Goal: Task Accomplishment & Management: Manage account settings

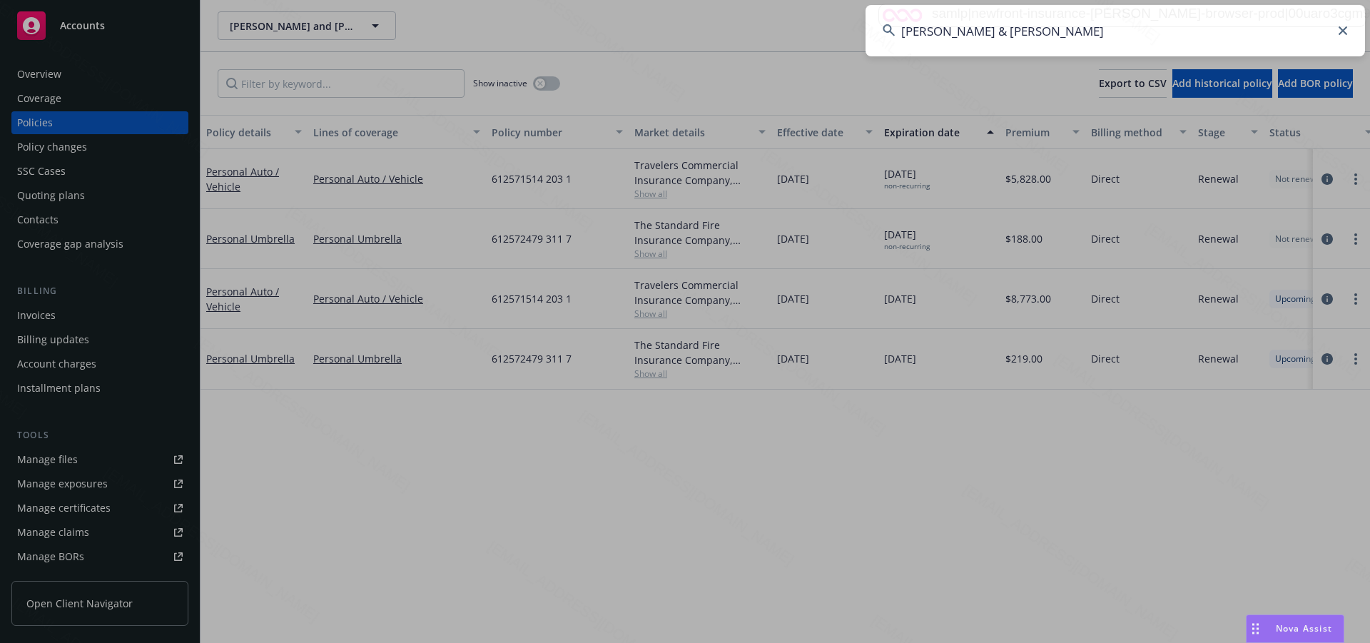
type input "[PERSON_NAME] & [PERSON_NAME]"
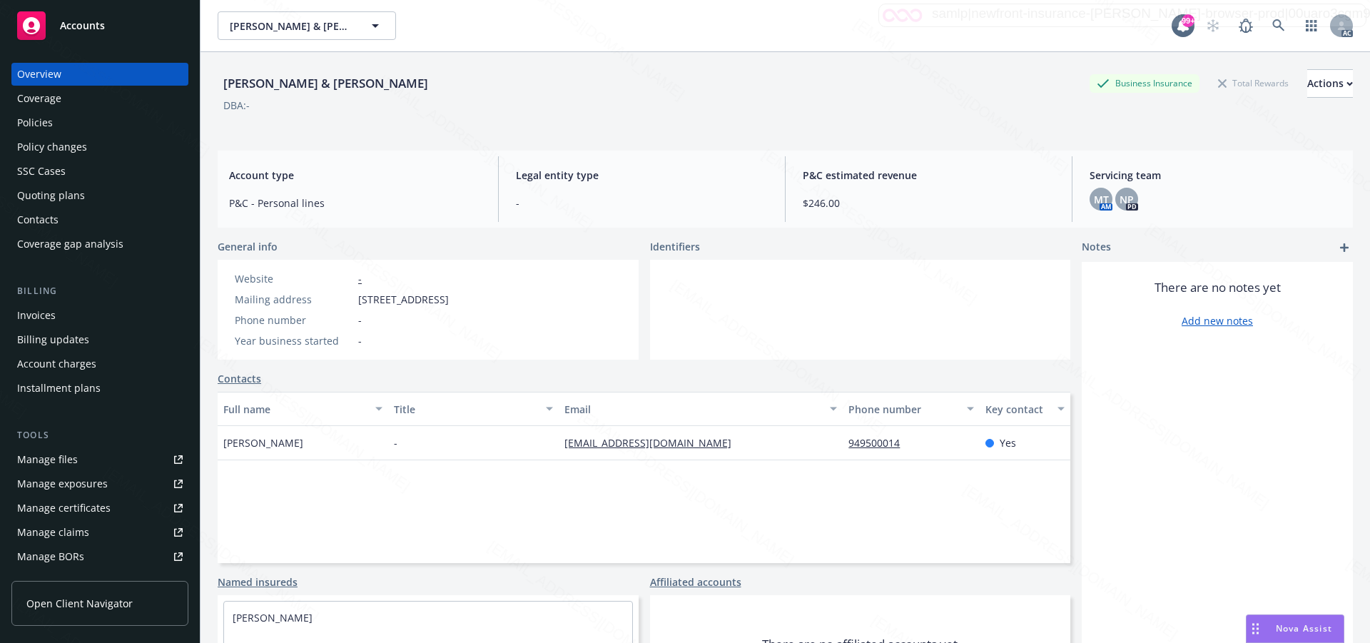
click at [360, 303] on span "650 Diamond Street, Laguna Beach, CA, 92651" at bounding box center [403, 299] width 91 height 15
drag, startPoint x: 358, startPoint y: 300, endPoint x: 412, endPoint y: 300, distance: 53.5
click at [412, 300] on span "650 Diamond Street, Laguna Beach, CA, 92651" at bounding box center [403, 299] width 91 height 15
click at [453, 323] on div "Phone number -" at bounding box center [342, 320] width 226 height 15
click at [449, 298] on span "650 Diamond Street, Laguna Beach, CA, 92651" at bounding box center [403, 299] width 91 height 15
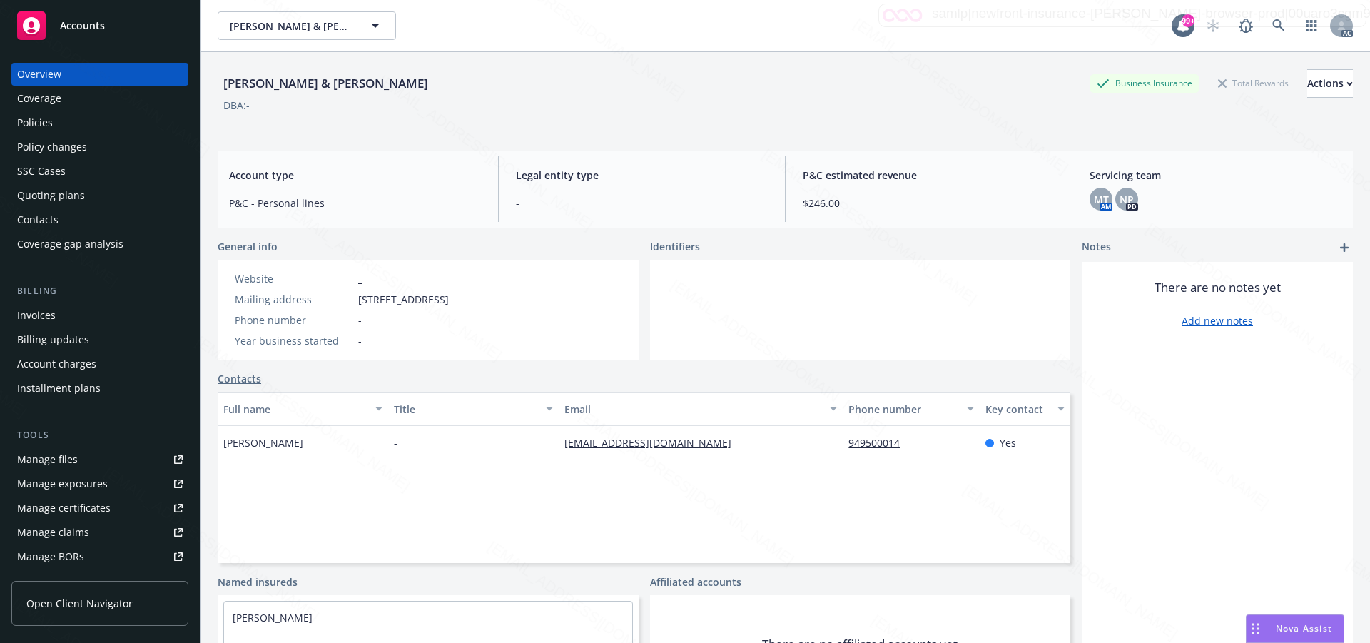
drag, startPoint x: 439, startPoint y: 299, endPoint x: 358, endPoint y: 300, distance: 80.7
click at [358, 300] on span "650 Diamond Street, Laguna Beach, CA, 92651" at bounding box center [403, 299] width 91 height 15
copy span "650 Diamond Street"
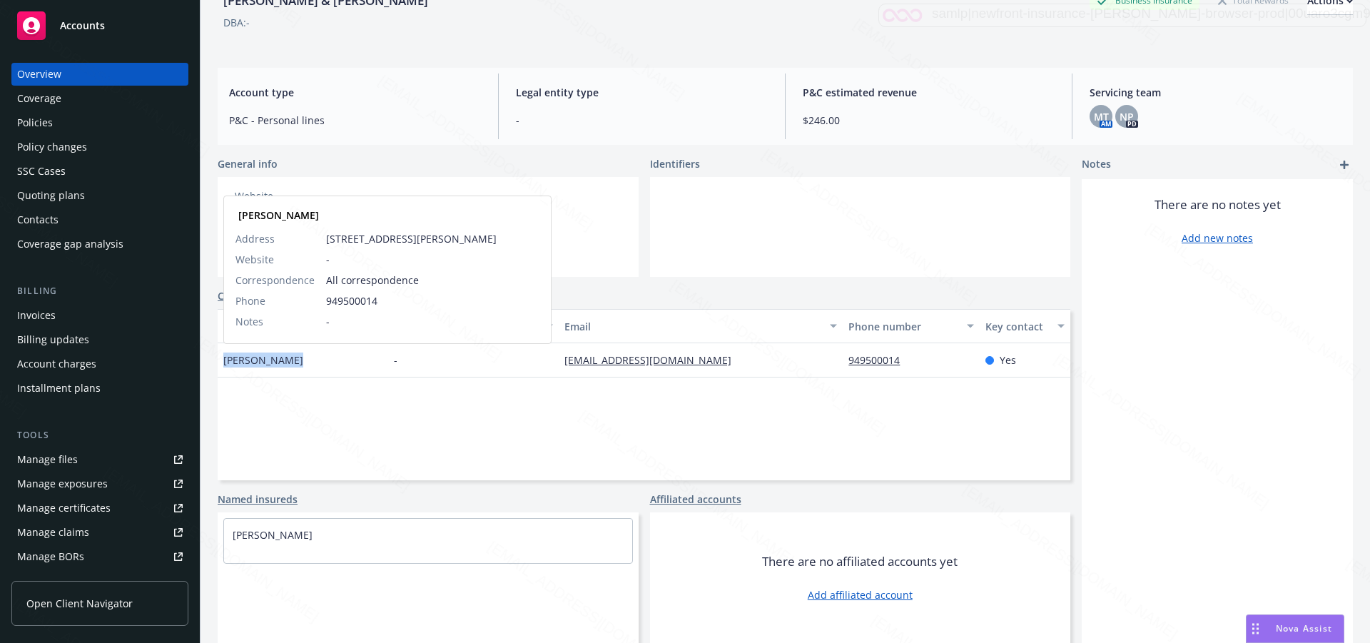
drag, startPoint x: 298, startPoint y: 362, endPoint x: 224, endPoint y: 357, distance: 74.4
click at [224, 357] on div "Gregory Moers Gregory Moers Address 1954 Comstock Ave Los Angeles, CA 90025 Web…" at bounding box center [303, 360] width 171 height 34
copy span "Gregory Moers"
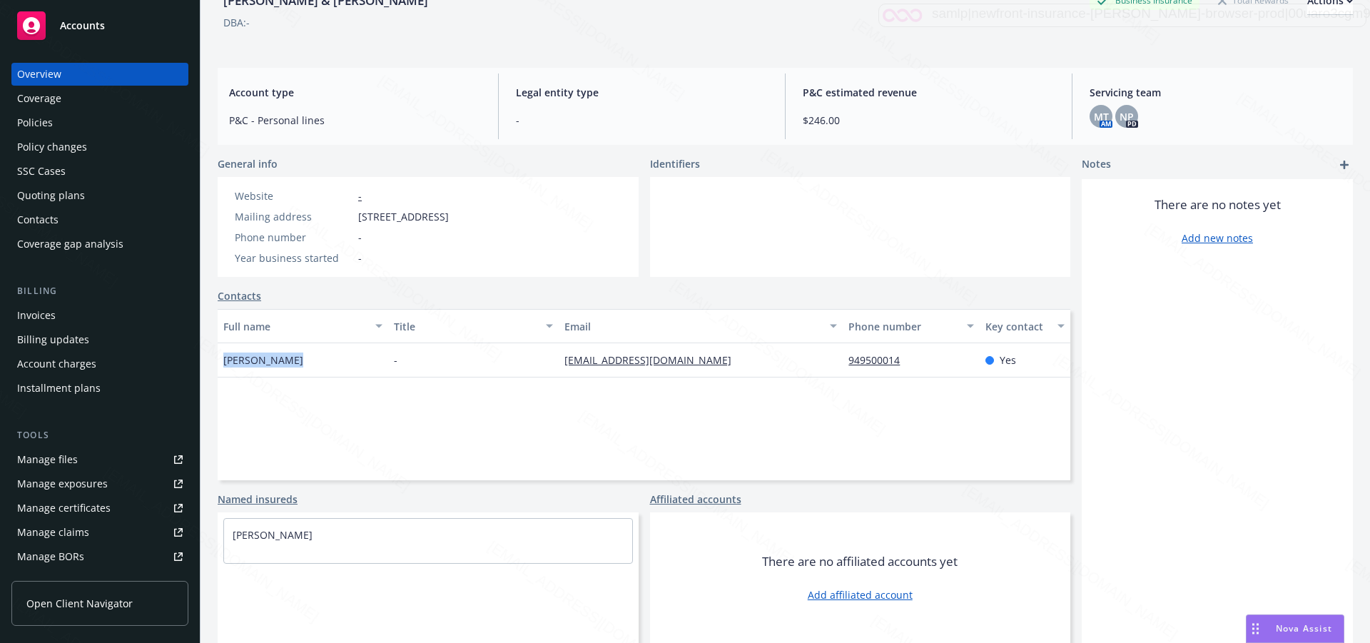
scroll to position [0, 0]
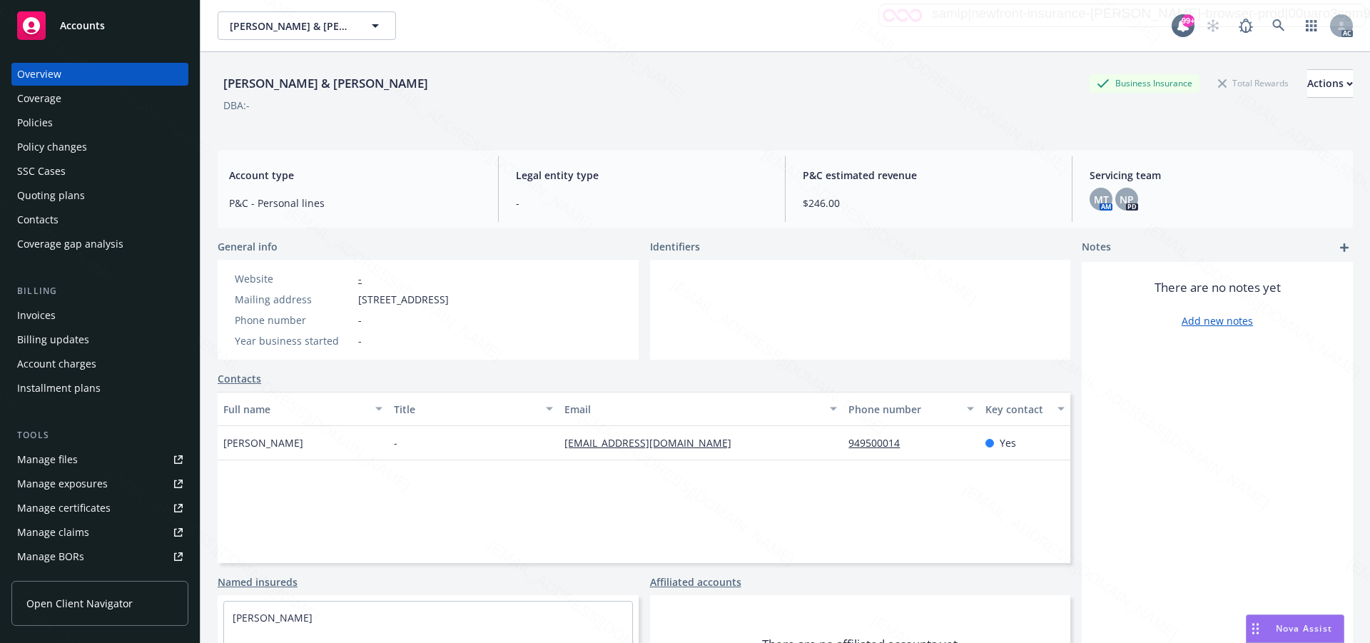
click at [361, 299] on span "650 Diamond Street, Laguna Beach, CA, 92651" at bounding box center [403, 299] width 91 height 15
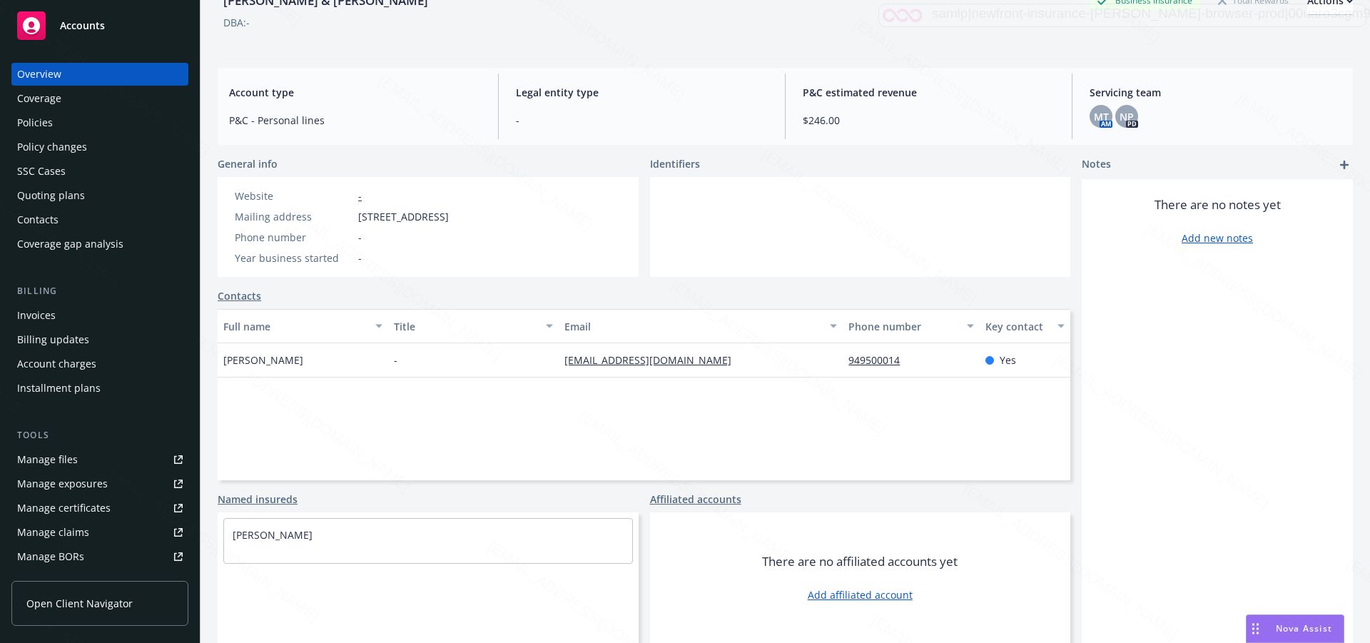
click at [358, 217] on span "650 Diamond Street, Laguna Beach, CA, 92651" at bounding box center [403, 216] width 91 height 15
drag, startPoint x: 358, startPoint y: 217, endPoint x: 421, endPoint y: 216, distance: 62.8
click at [421, 216] on span "650 Diamond Street, Laguna Beach, CA, 92651" at bounding box center [403, 216] width 91 height 15
copy span "650 Diamond"
click at [44, 123] on div "Policies" at bounding box center [35, 122] width 36 height 23
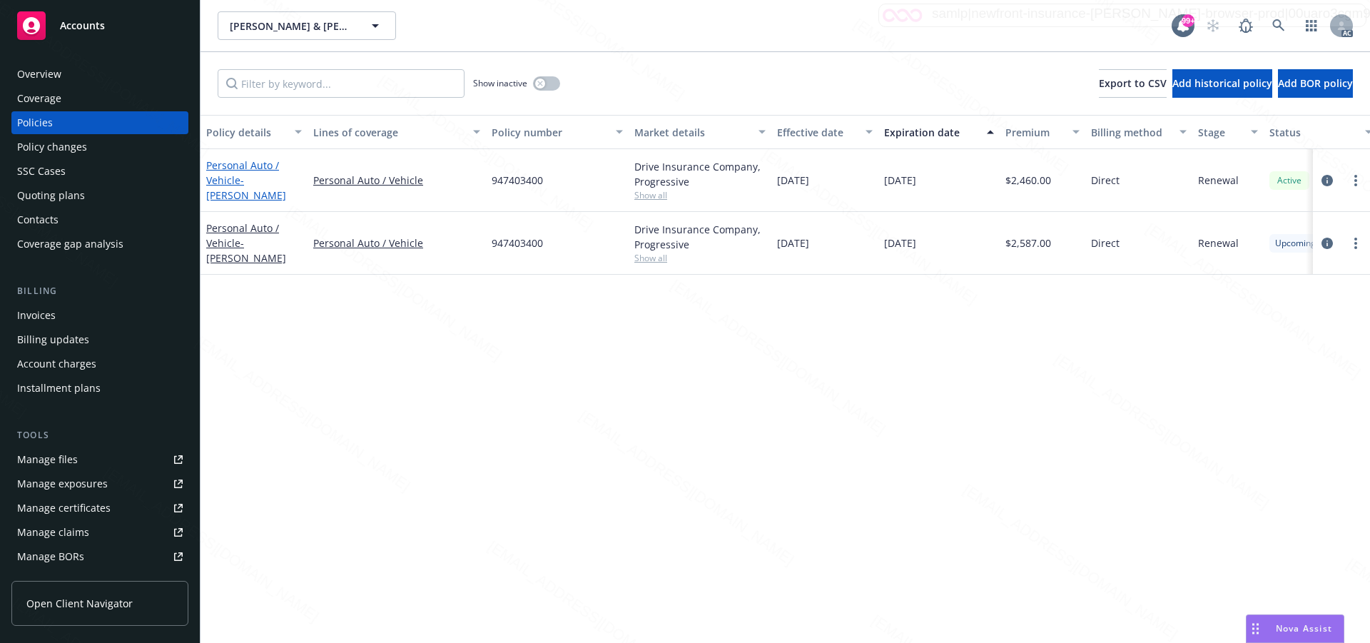
click at [226, 181] on link "Personal Auto / Vehicle - GREGORY MOERS" at bounding box center [246, 180] width 80 height 44
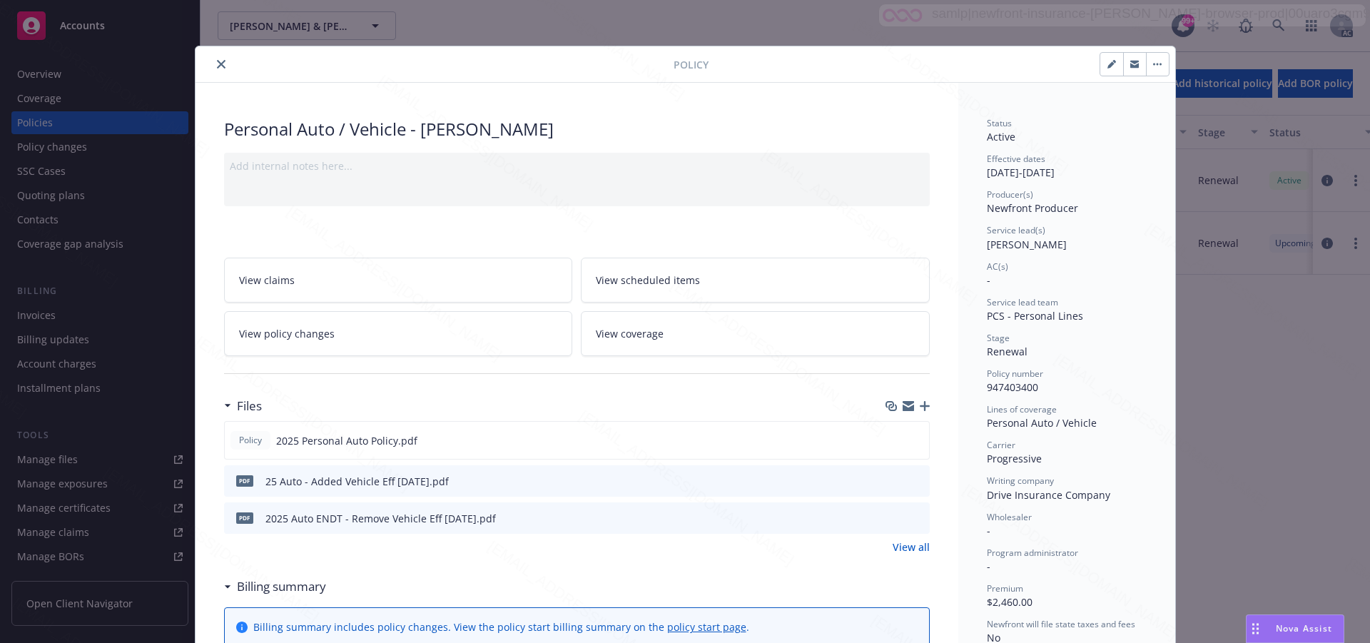
click at [909, 547] on link "View all" at bounding box center [911, 547] width 37 height 15
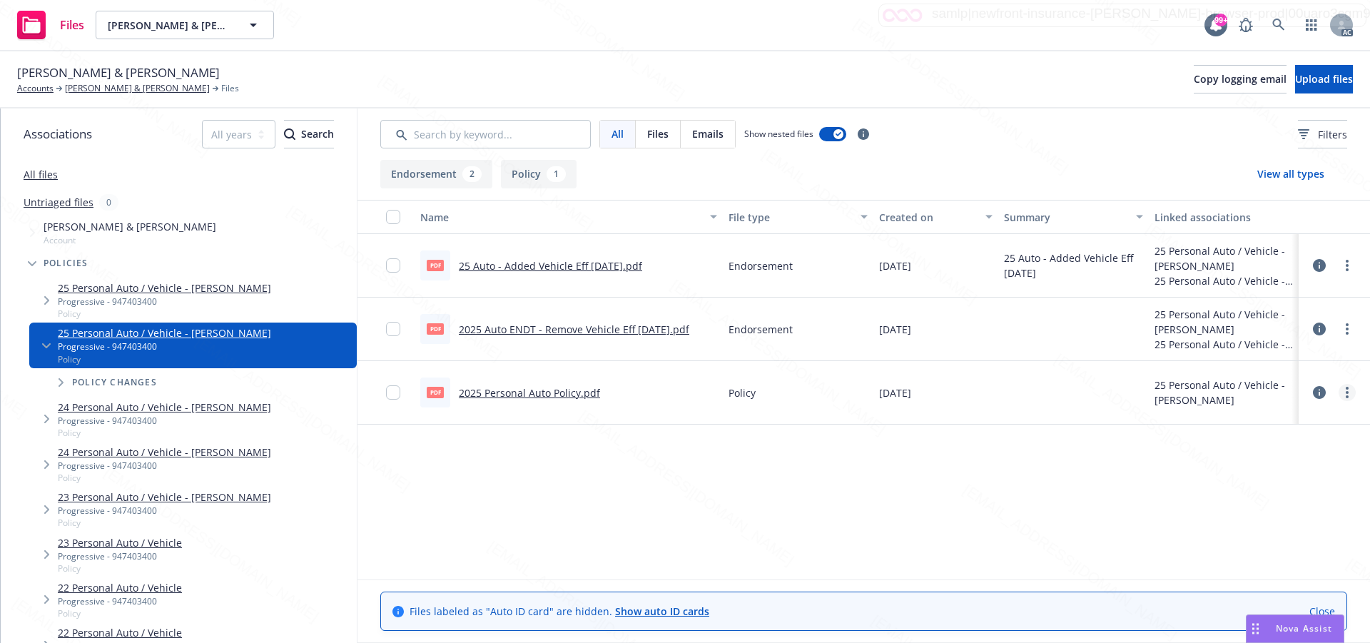
click at [1349, 392] on link "more" at bounding box center [1347, 392] width 17 height 17
click at [1242, 450] on link "Download" at bounding box center [1284, 450] width 142 height 29
click at [1347, 327] on icon "more" at bounding box center [1347, 328] width 3 height 11
click at [1240, 388] on link "Download" at bounding box center [1284, 387] width 142 height 29
click at [1347, 268] on icon "more" at bounding box center [1347, 265] width 3 height 11
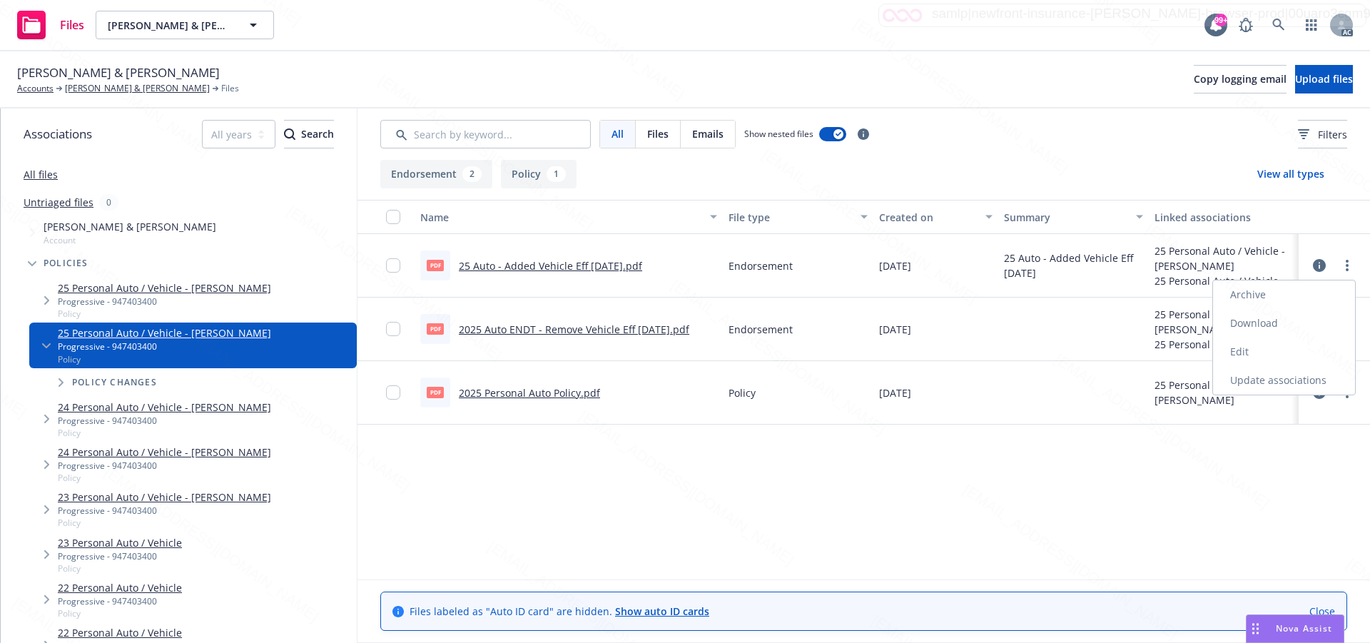
click at [1273, 324] on link "Download" at bounding box center [1284, 323] width 142 height 29
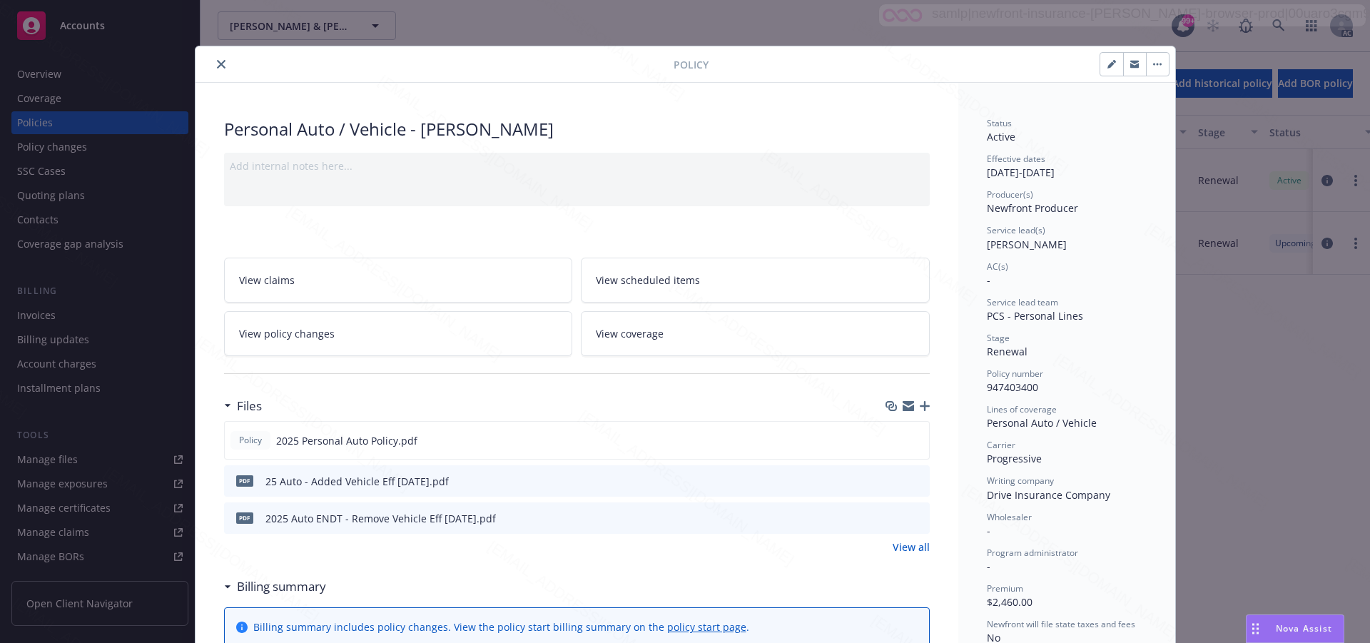
click at [281, 338] on span "View policy changes" at bounding box center [287, 333] width 96 height 15
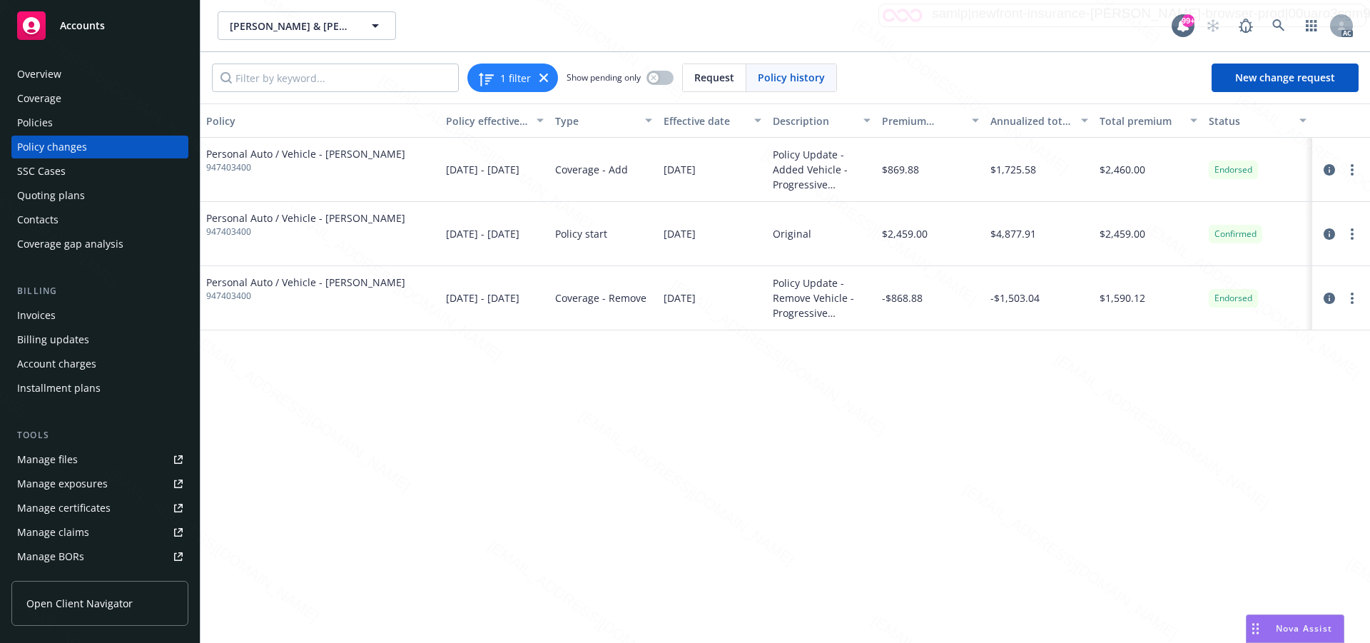
click at [1126, 121] on div "Total premium" at bounding box center [1141, 120] width 82 height 15
click at [701, 123] on div "Effective date" at bounding box center [705, 120] width 82 height 15
click at [705, 125] on div "Effective date" at bounding box center [705, 120] width 82 height 15
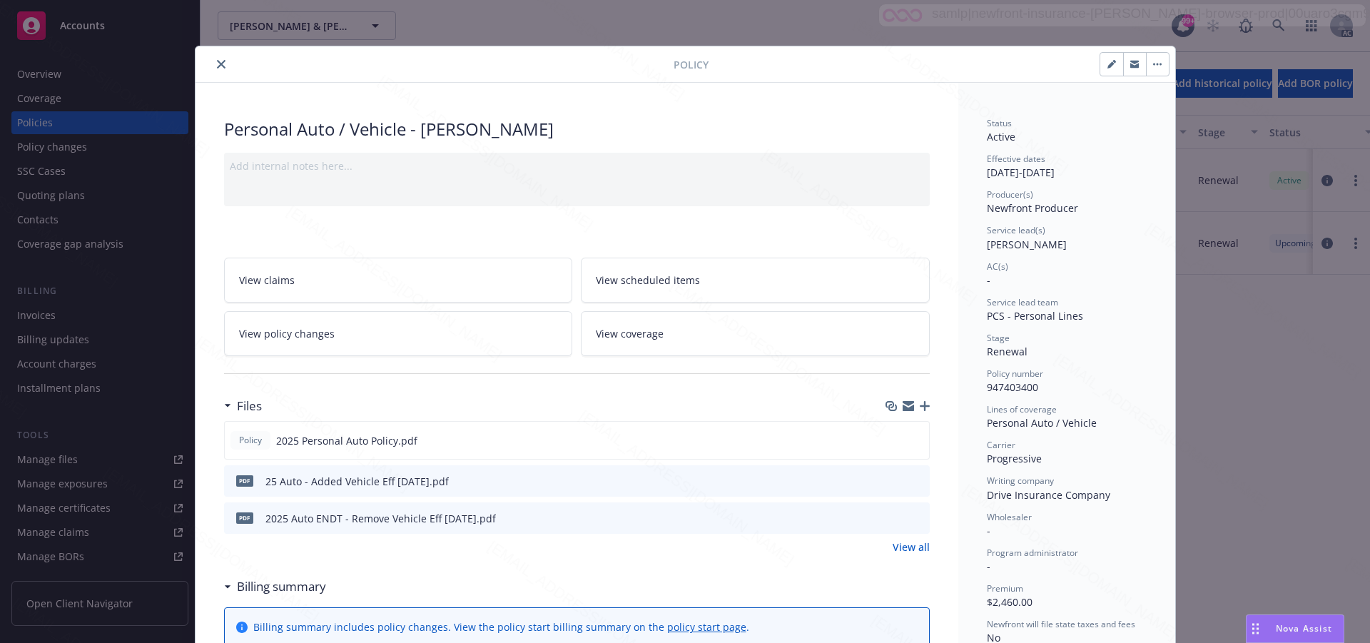
scroll to position [43, 0]
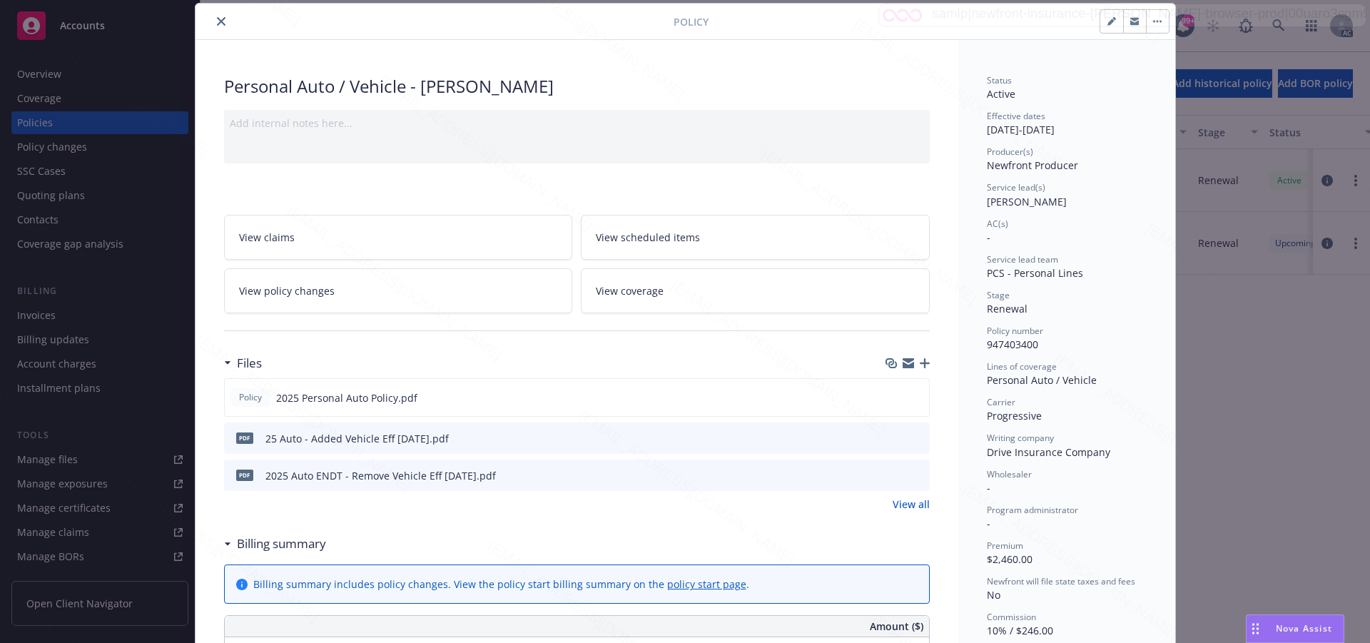
click at [276, 284] on span "View policy changes" at bounding box center [287, 290] width 96 height 15
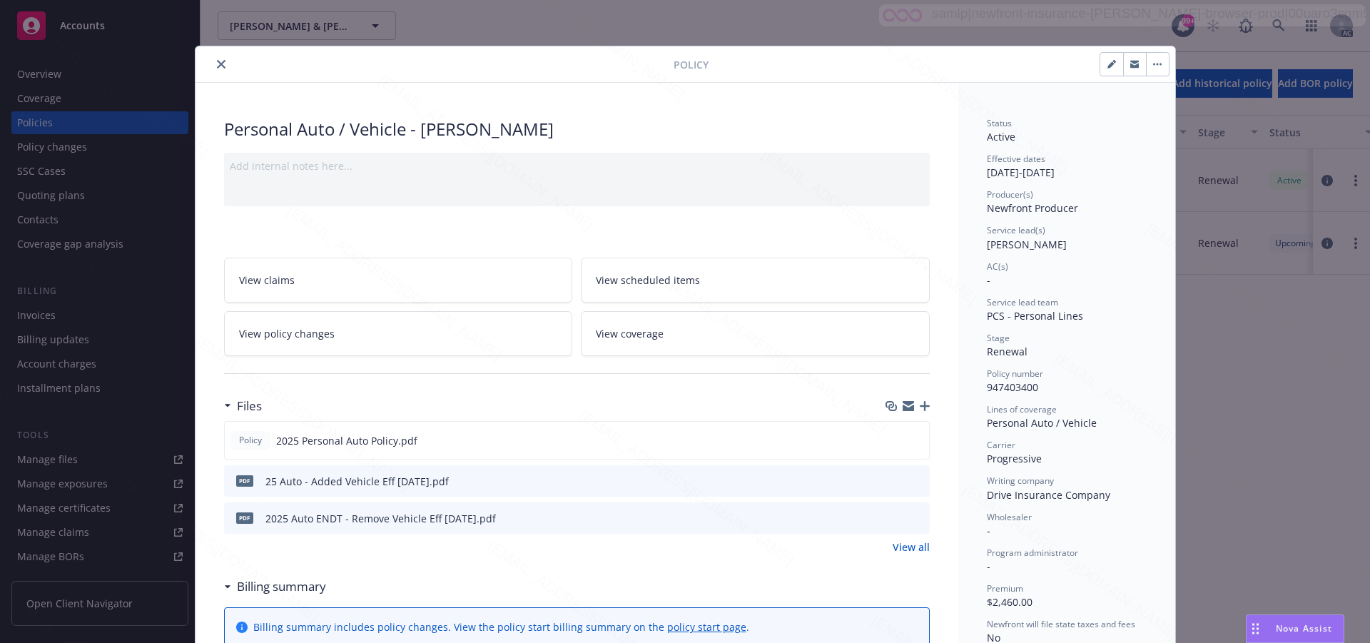
scroll to position [71, 0]
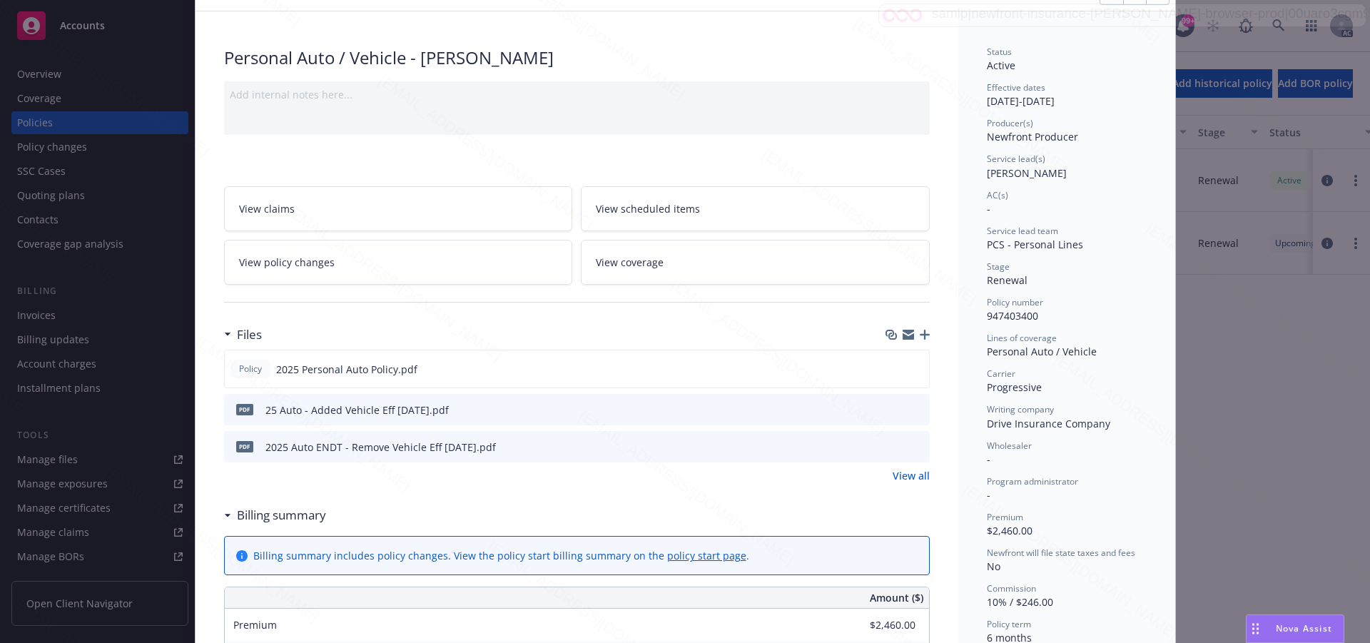
click at [723, 46] on div "Personal Auto / Vehicle - [PERSON_NAME]" at bounding box center [577, 58] width 706 height 24
click at [364, 268] on link "View policy changes" at bounding box center [398, 262] width 349 height 45
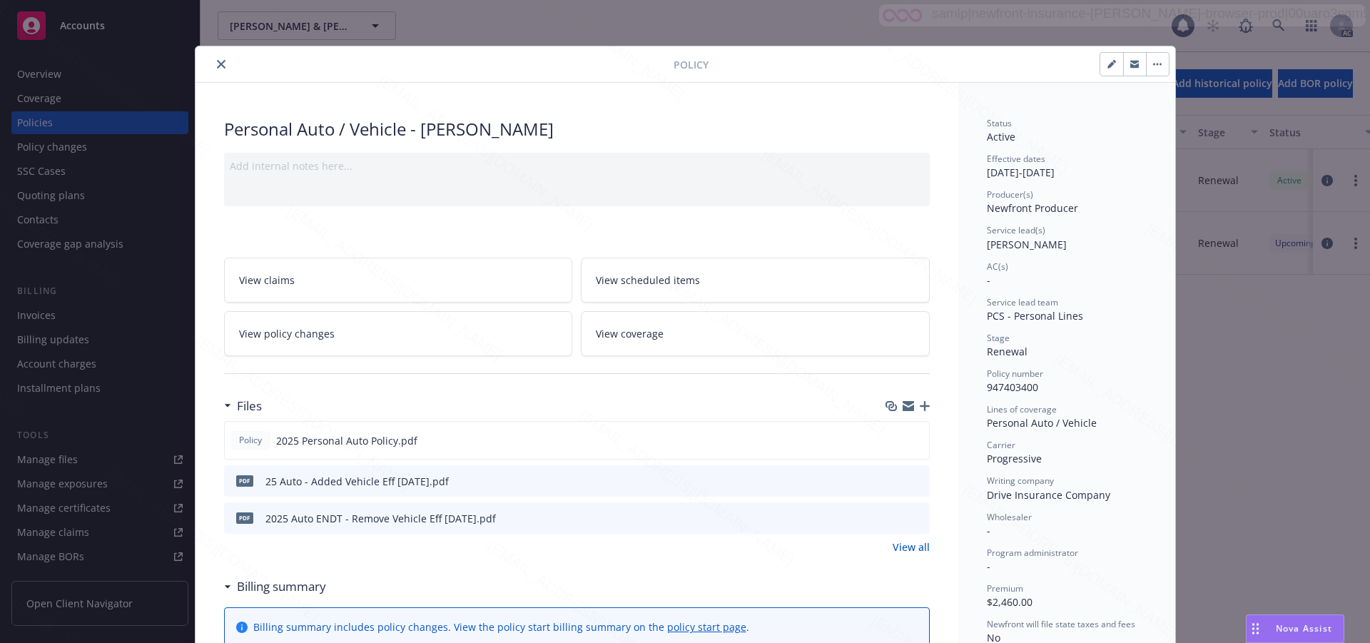
scroll to position [43, 0]
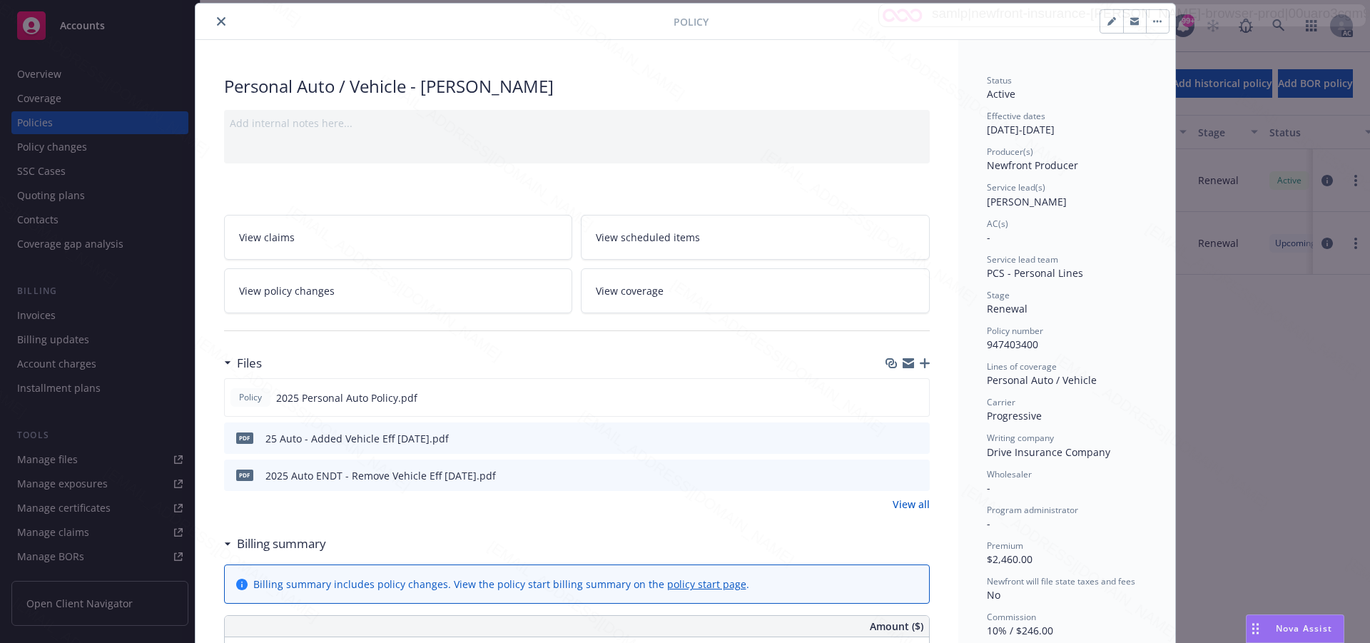
click at [1157, 21] on icon "button" at bounding box center [1158, 22] width 2 height 2
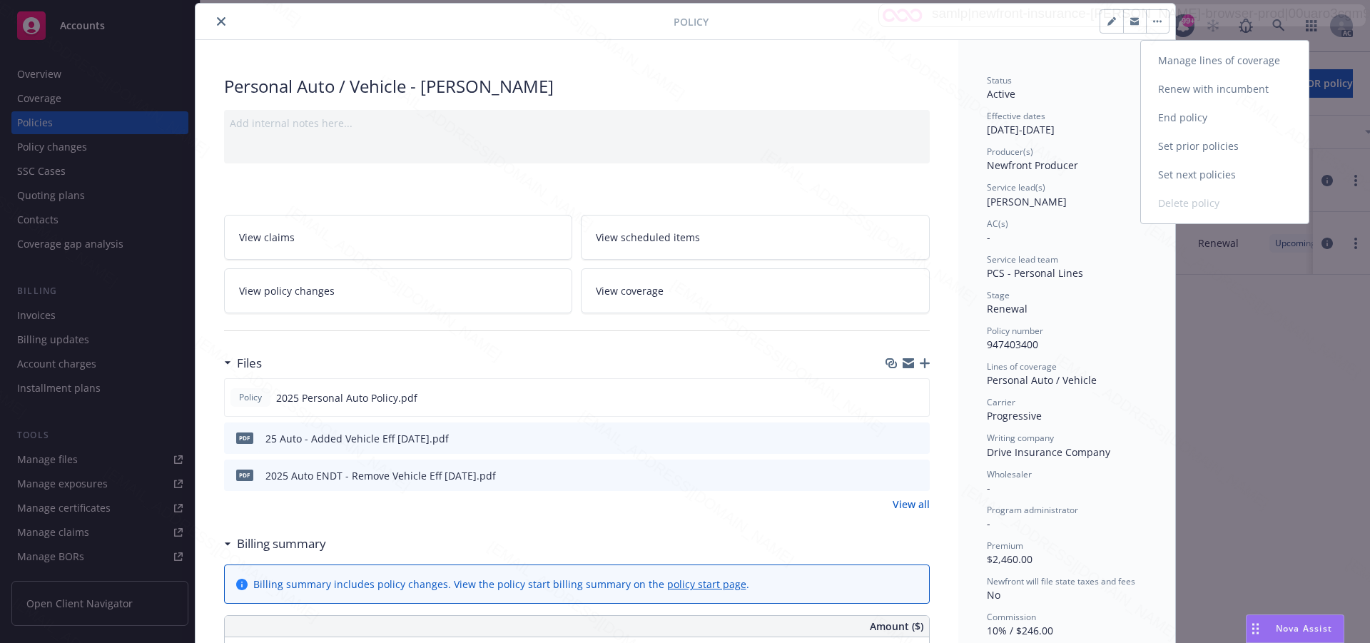
click at [1178, 118] on link "End policy" at bounding box center [1225, 117] width 168 height 29
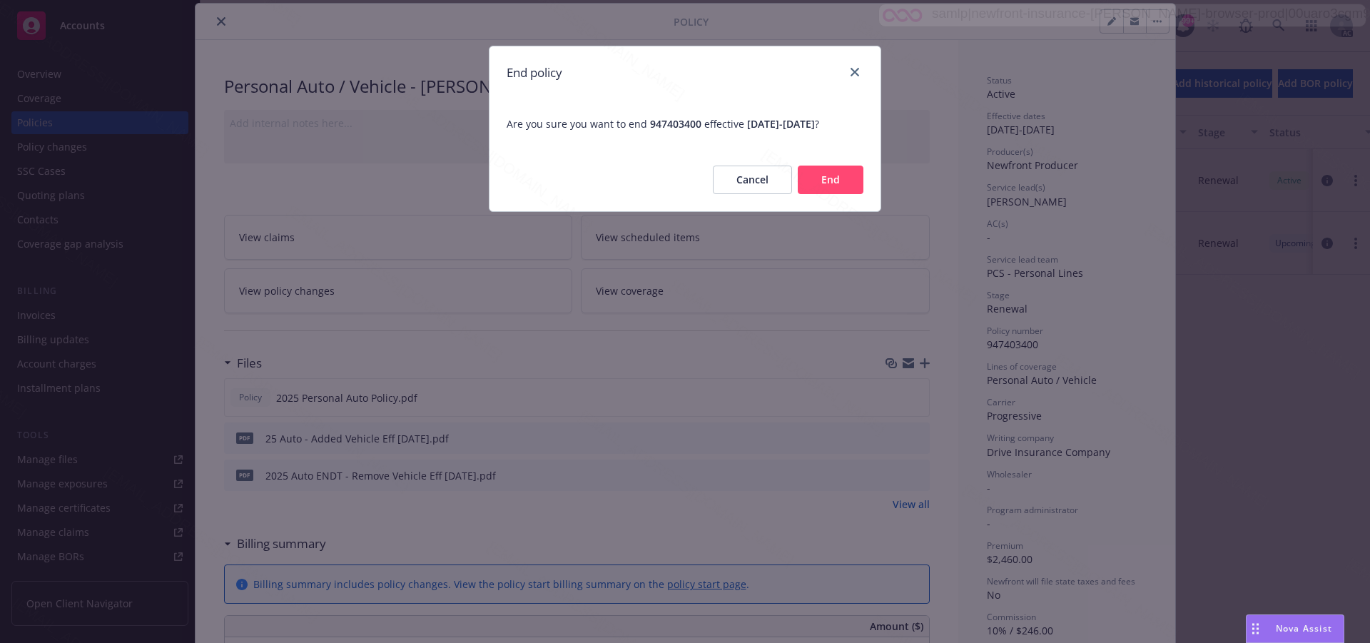
click at [830, 181] on button "End" at bounding box center [831, 180] width 66 height 29
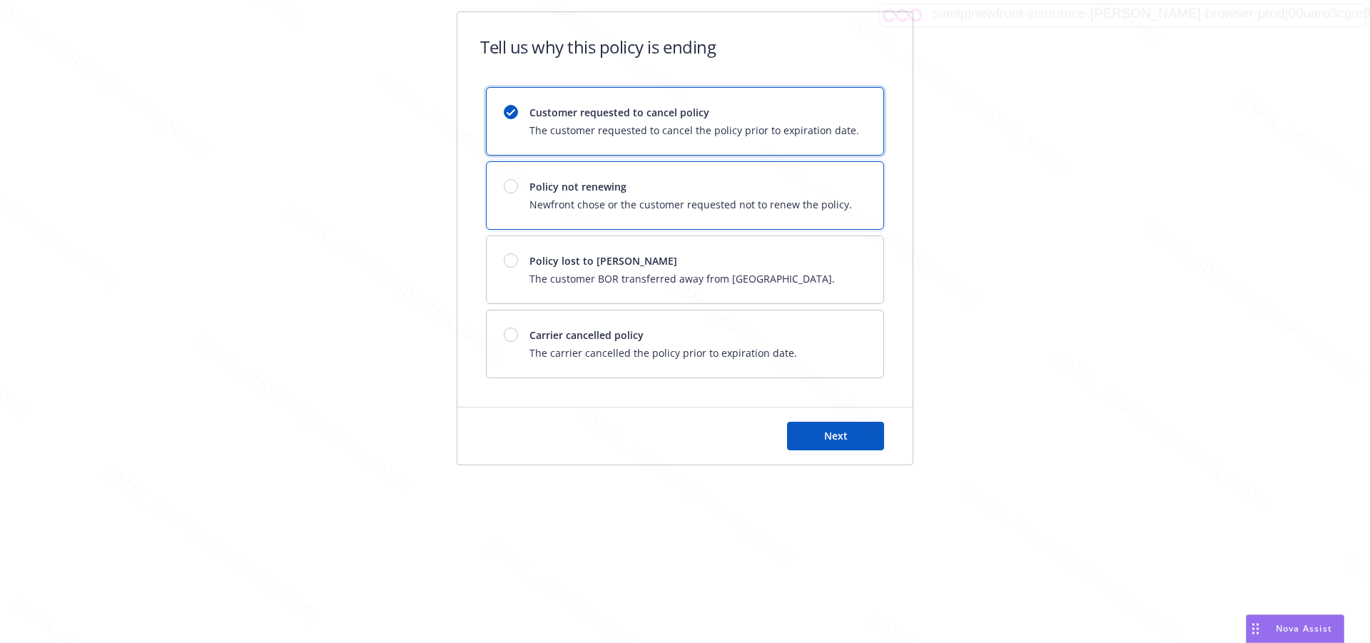
click at [830, 181] on span "Policy not renewing" at bounding box center [691, 186] width 323 height 15
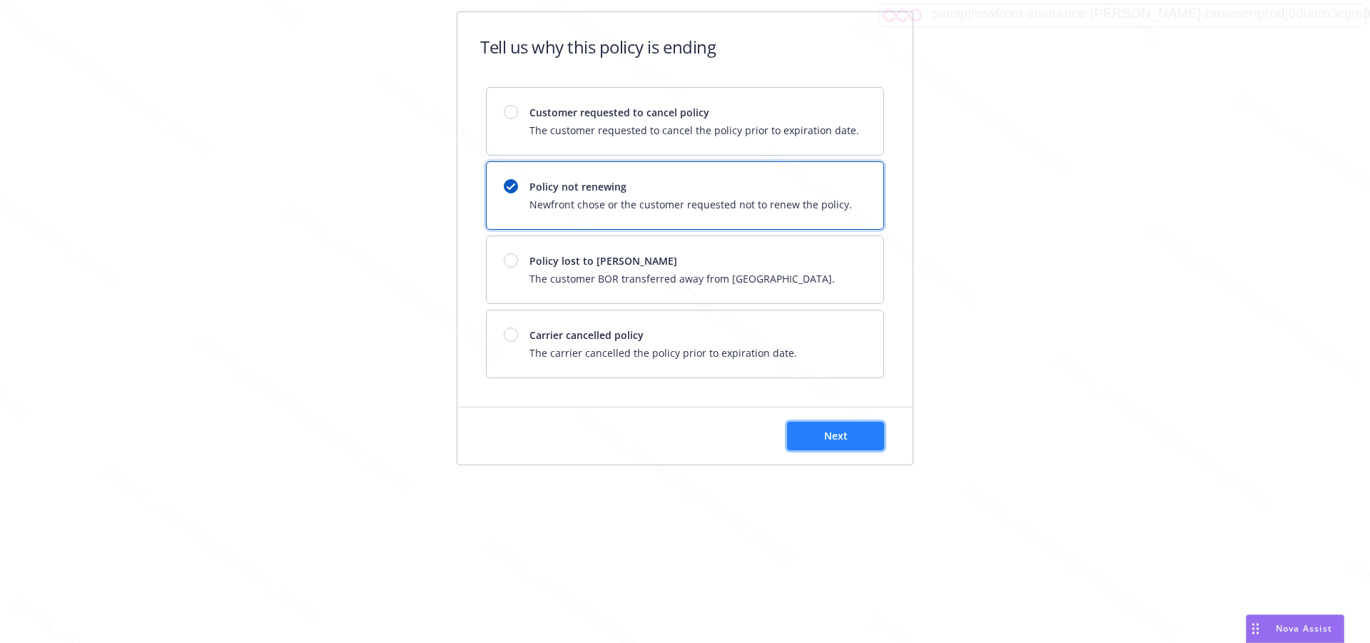
click at [839, 435] on span "Next" at bounding box center [836, 436] width 24 height 14
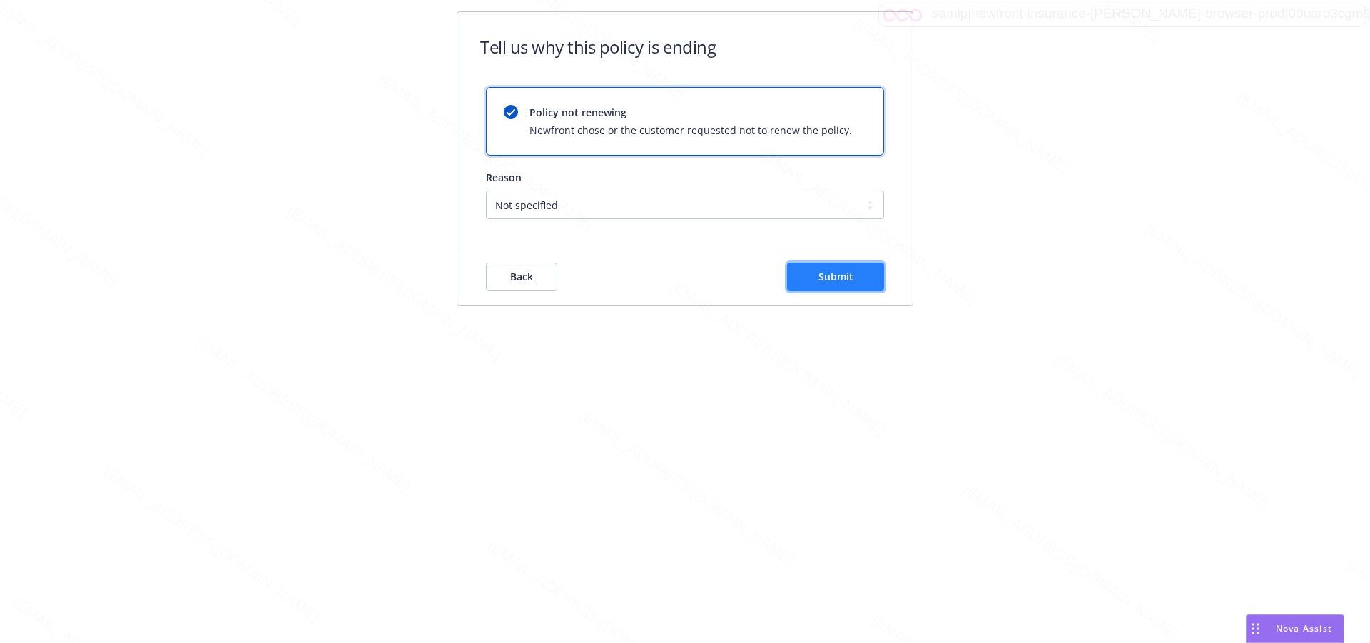
click at [828, 276] on span "Submit" at bounding box center [836, 277] width 35 height 14
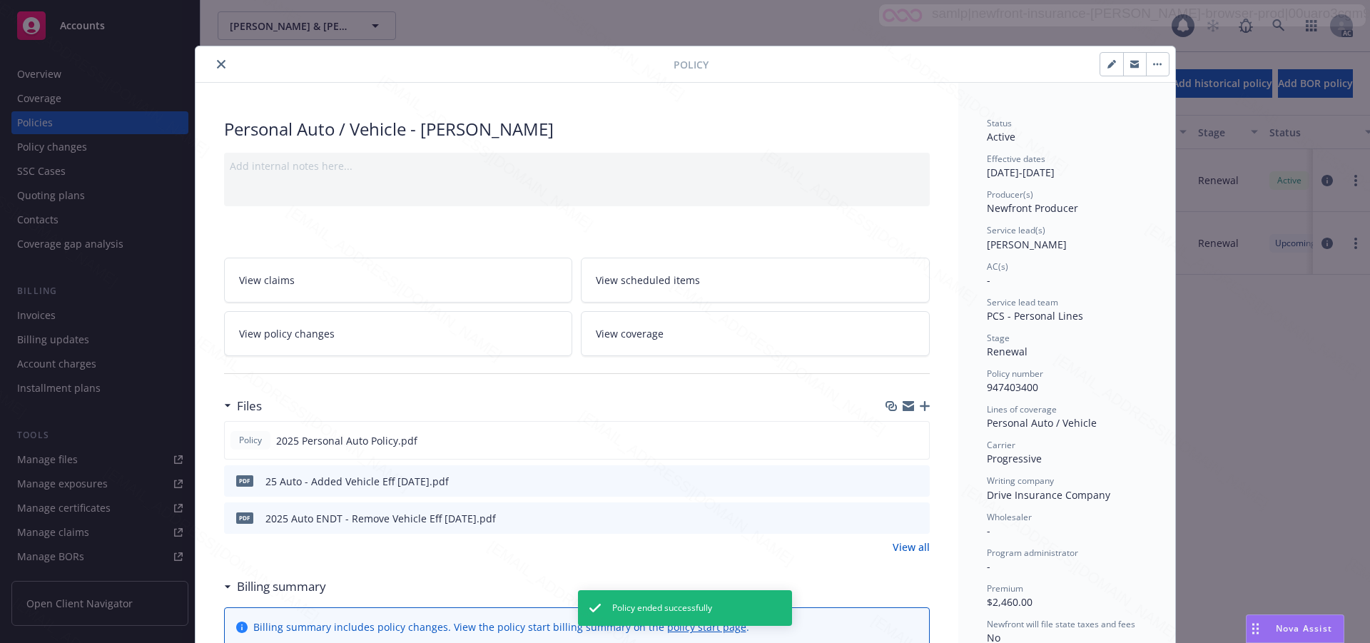
scroll to position [43, 0]
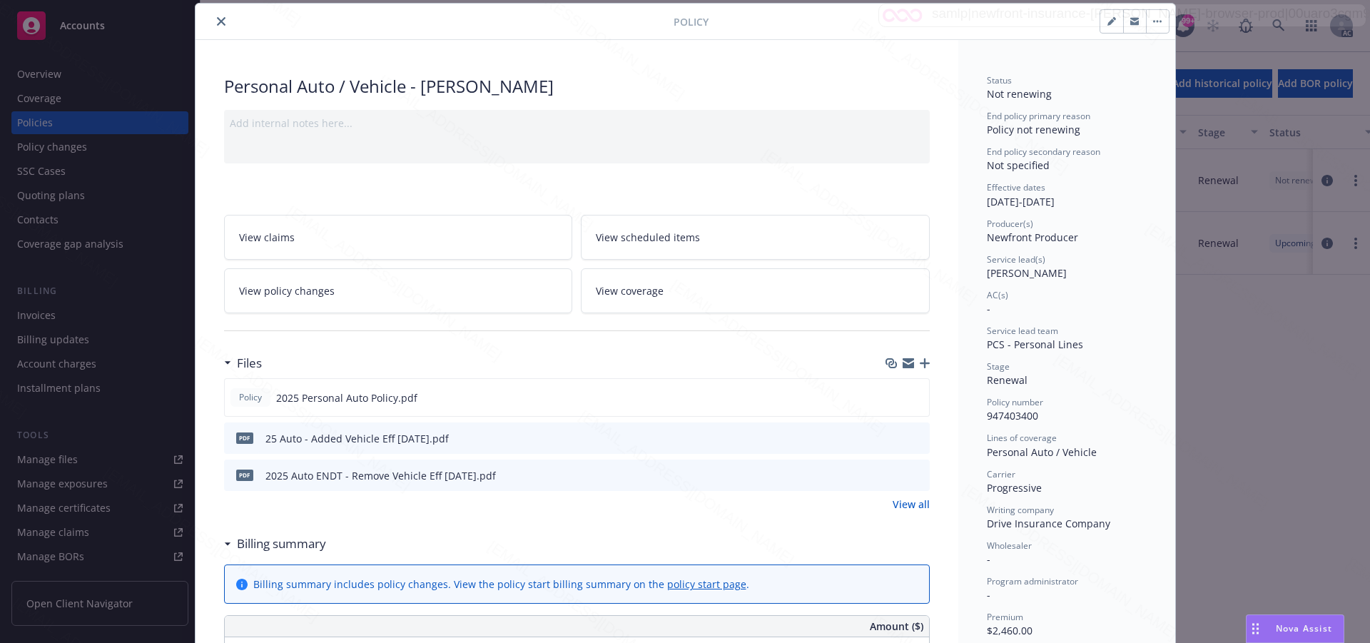
click at [217, 19] on icon "close" at bounding box center [221, 21] width 9 height 9
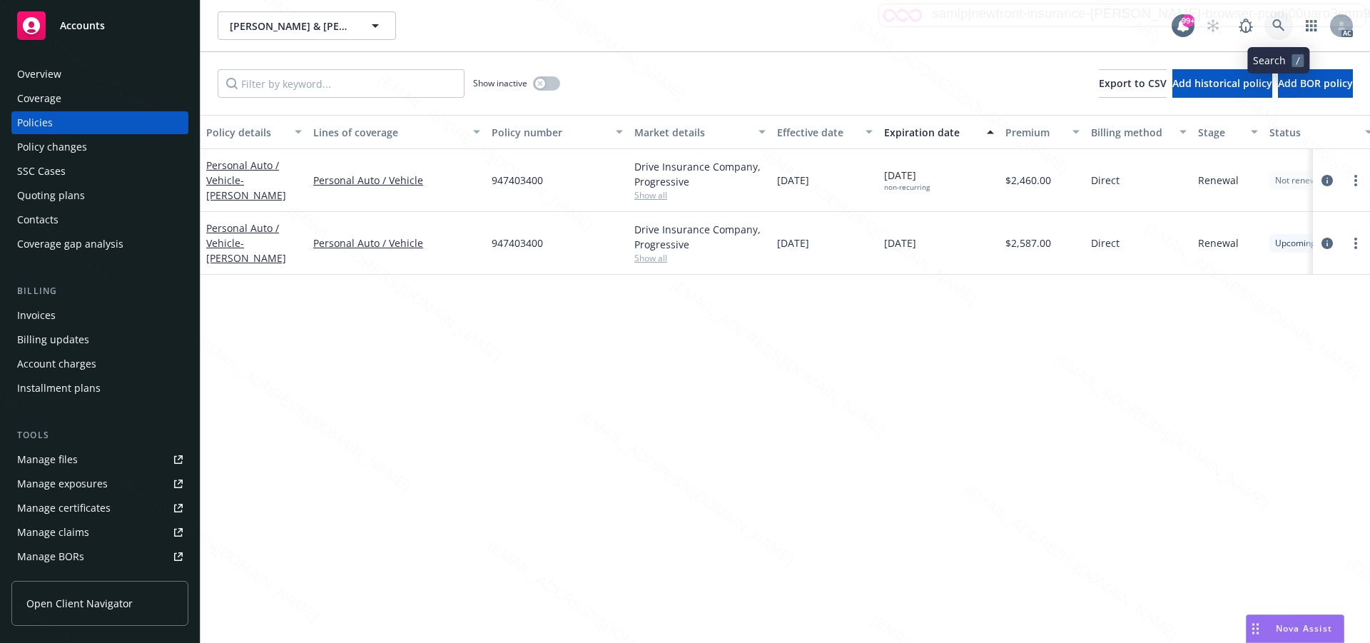
click at [1275, 26] on icon at bounding box center [1279, 25] width 13 height 13
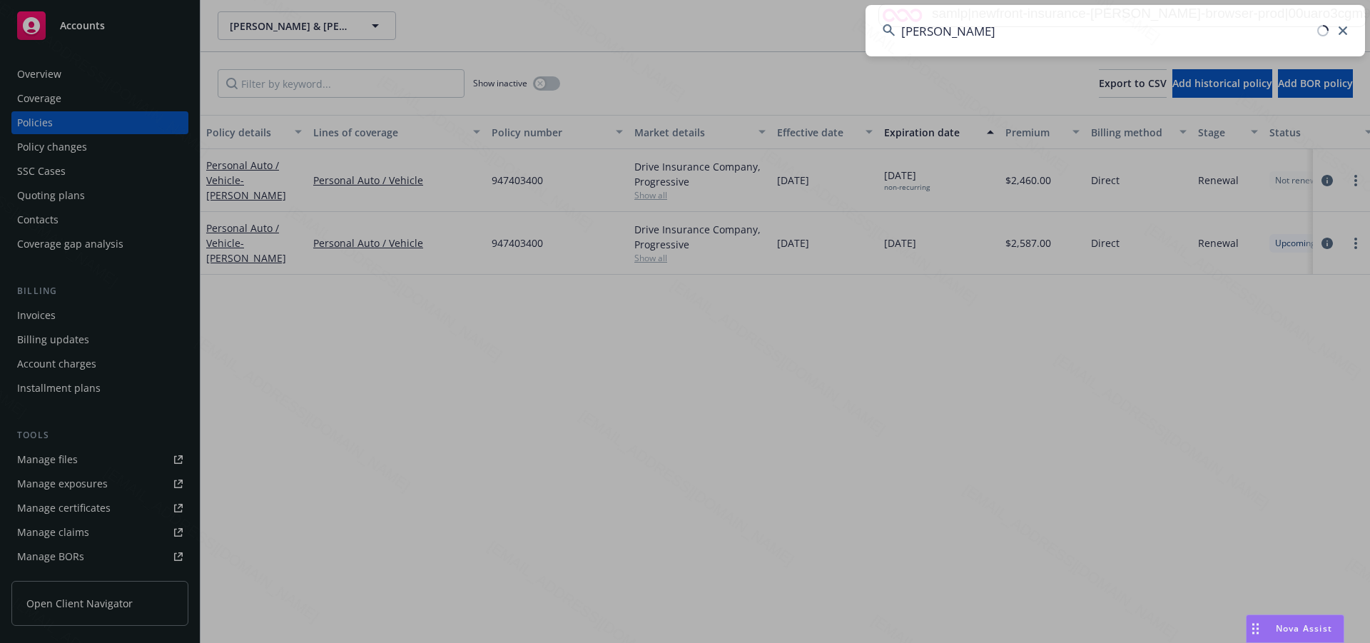
type input "[PERSON_NAME]"
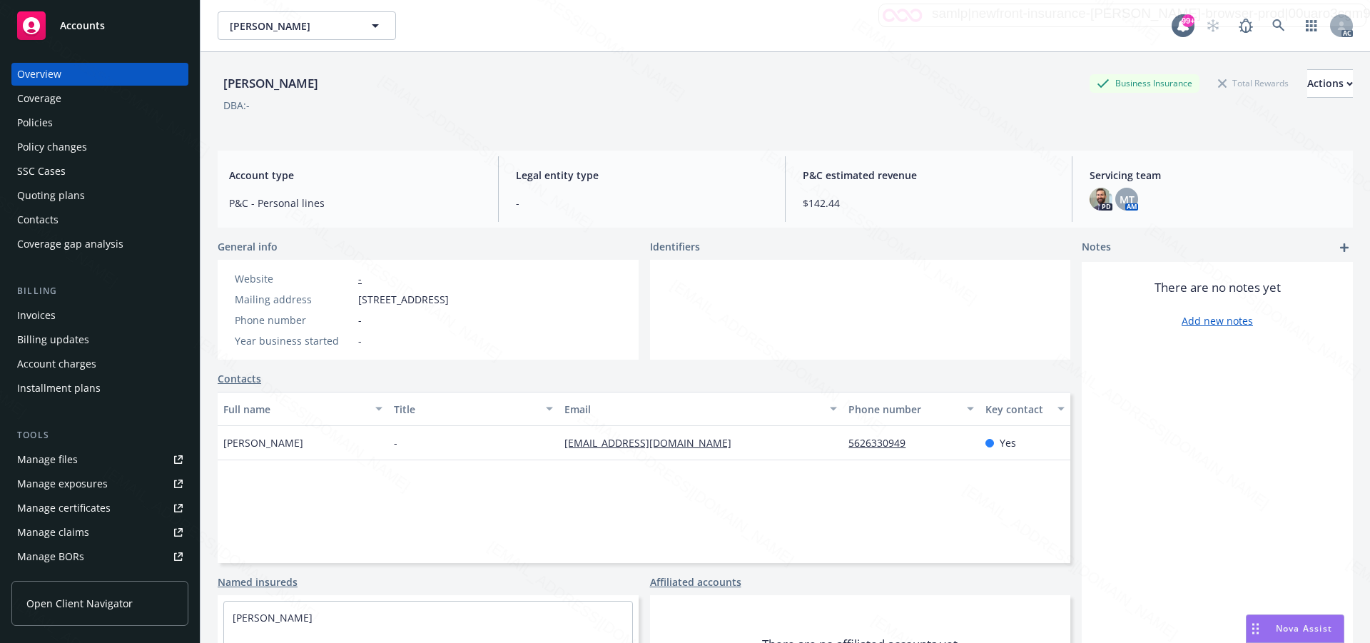
click at [63, 125] on div "Policies" at bounding box center [100, 122] width 166 height 23
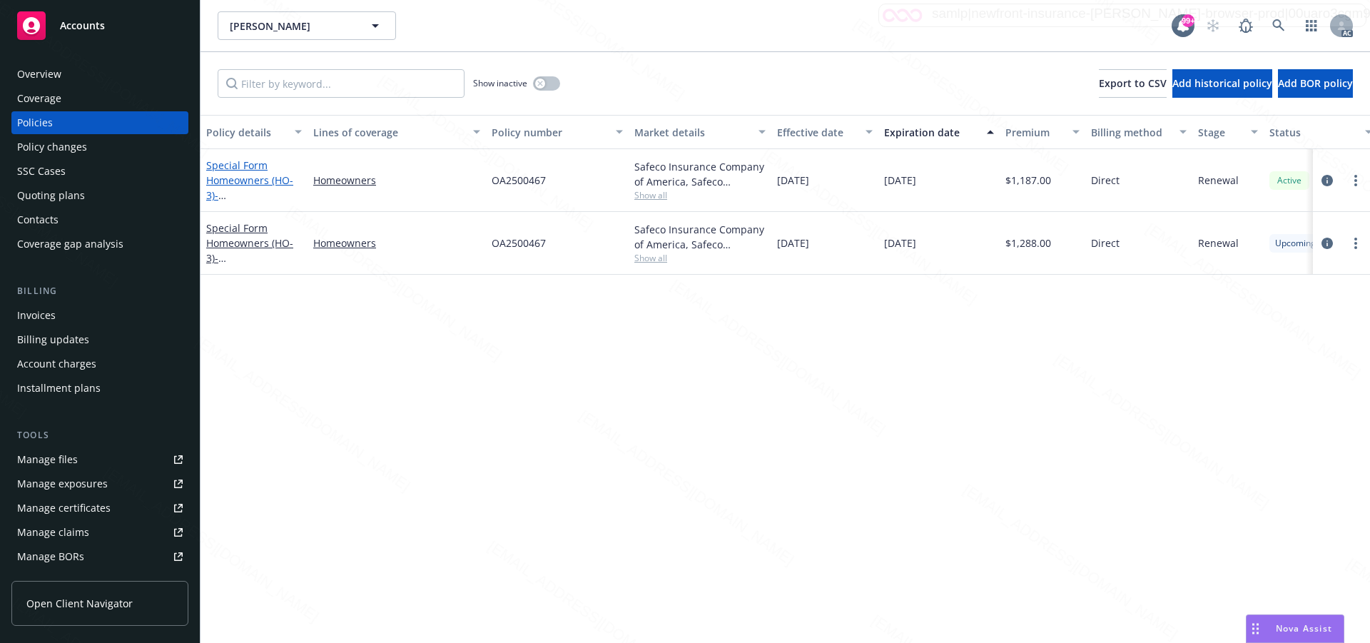
click at [251, 183] on link "Special Form Homeowners (HO-3) - [STREET_ADDRESS]" at bounding box center [251, 187] width 91 height 59
